Goal: Information Seeking & Learning: Check status

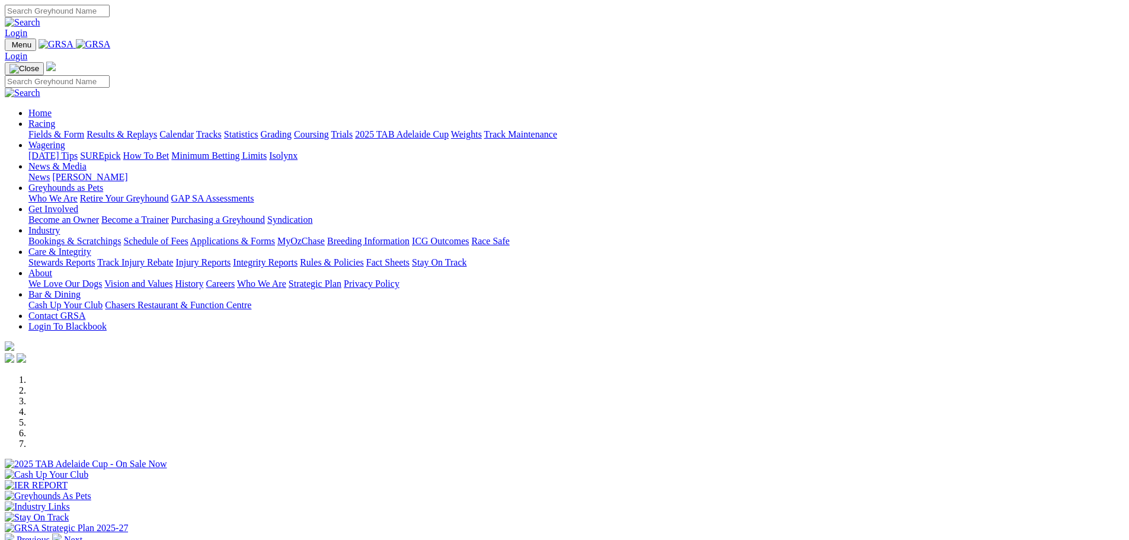
click at [157, 129] on link "Results & Replays" at bounding box center [122, 134] width 71 height 10
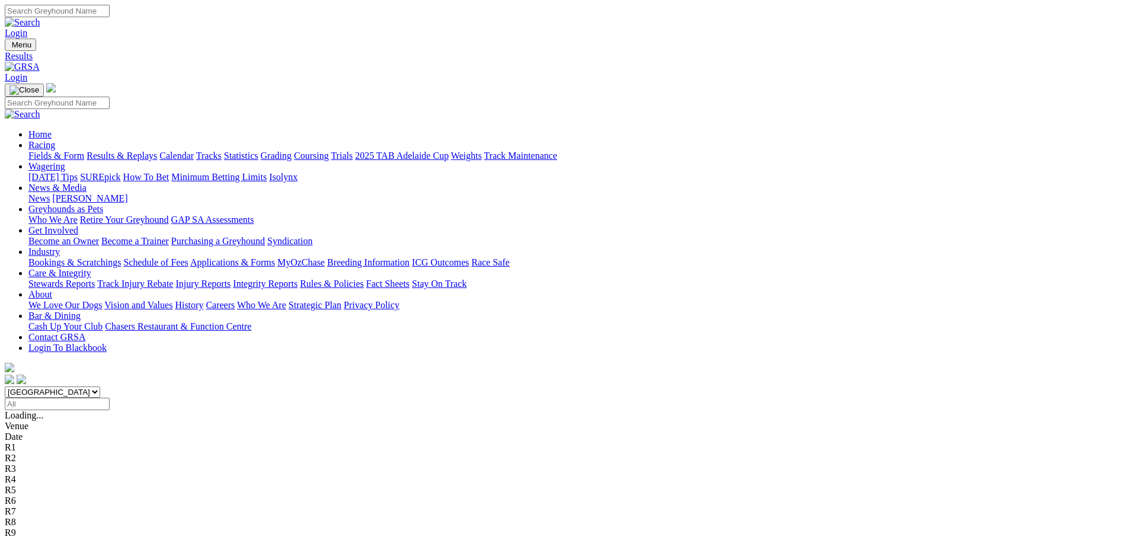
click at [49, 527] on span "1 6 2 4" at bounding box center [36, 532] width 26 height 10
click at [21, 517] on span "R10" at bounding box center [13, 522] width 16 height 10
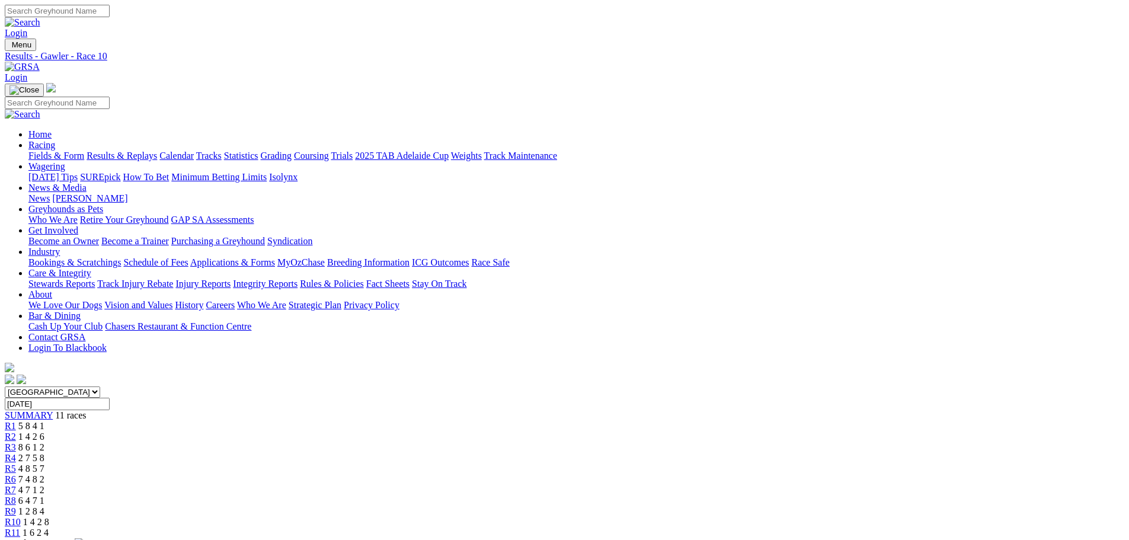
click at [794, 506] on div "R9 1 2 8 4" at bounding box center [564, 511] width 1119 height 11
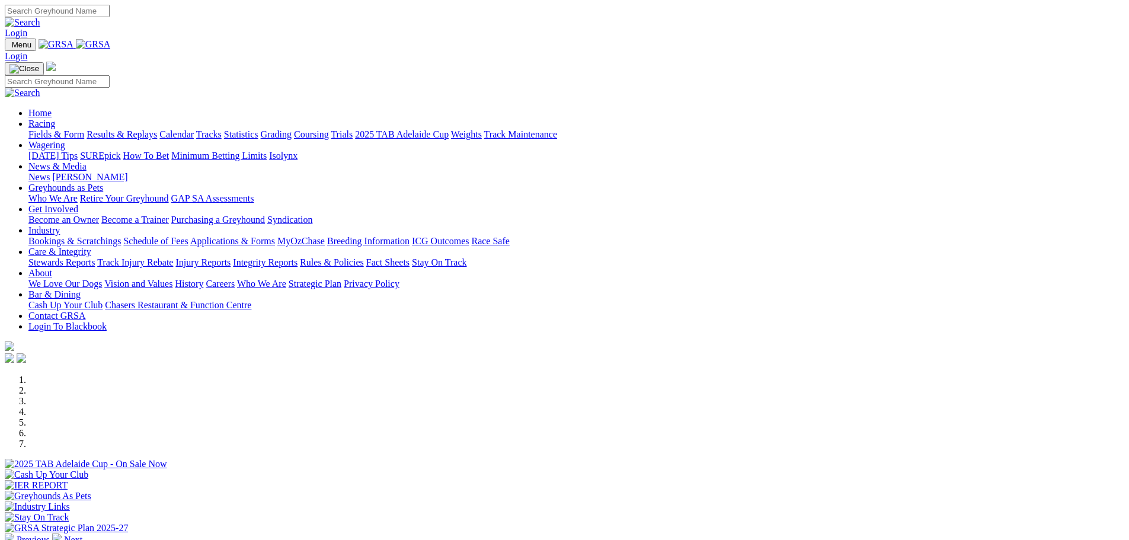
click at [157, 129] on link "Results & Replays" at bounding box center [122, 134] width 71 height 10
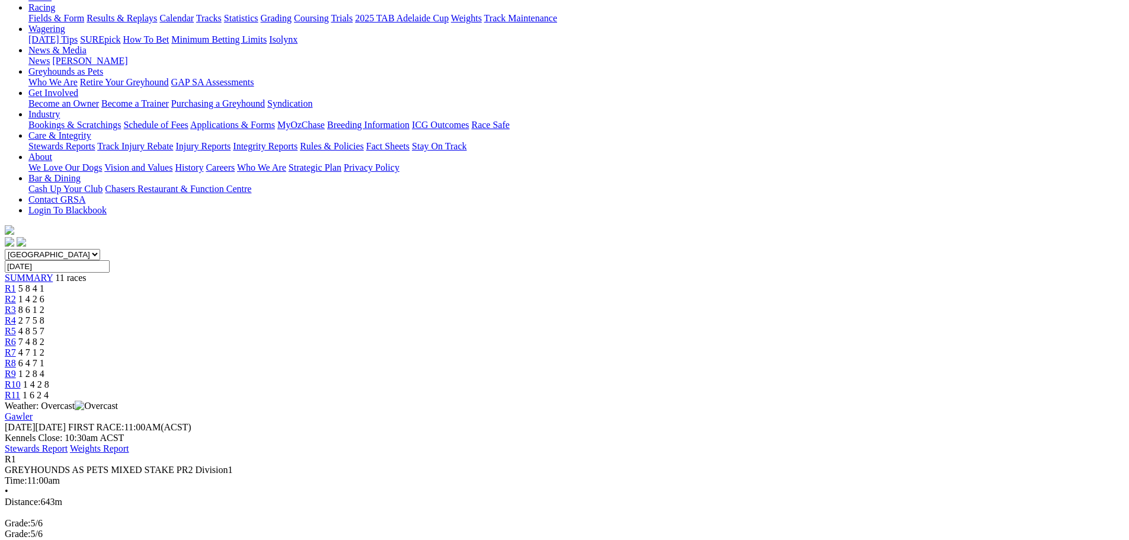
scroll to position [178, 0]
